Goal: Navigation & Orientation: Find specific page/section

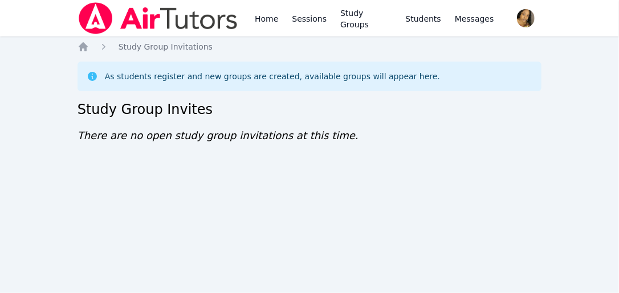
click at [89, 31] on img at bounding box center [158, 18] width 161 height 32
